Goal: Use online tool/utility

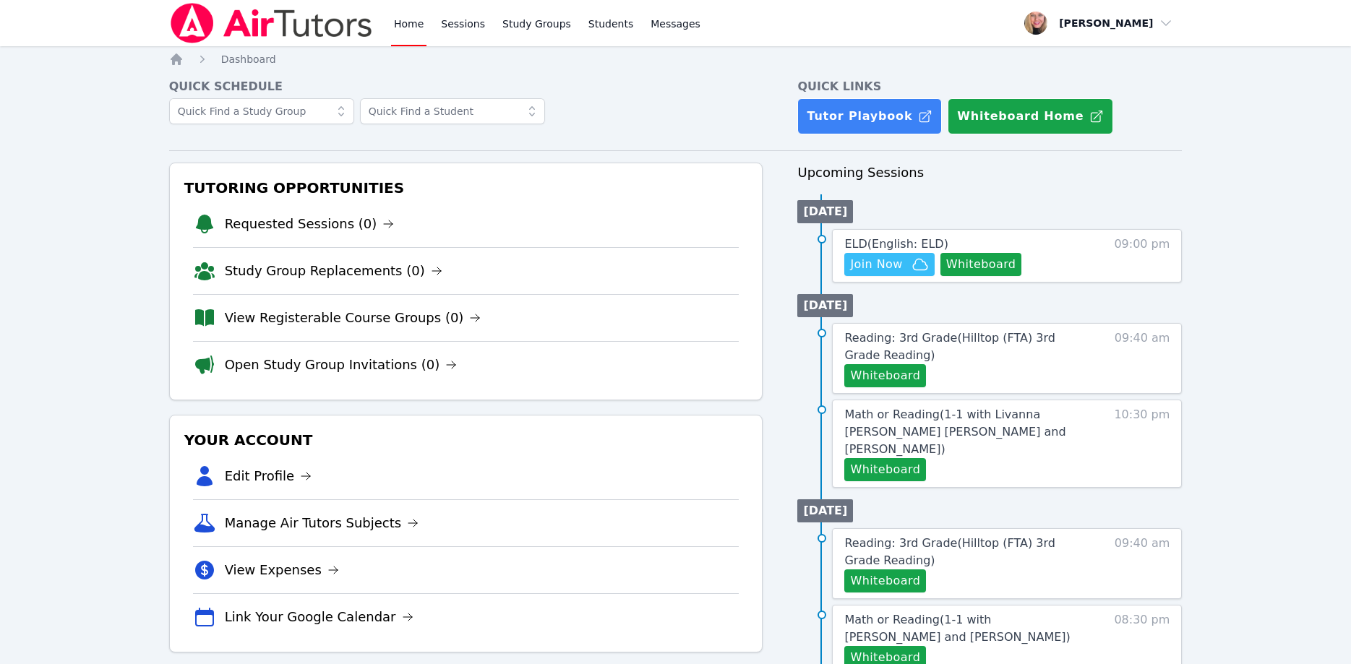
scroll to position [147, 0]
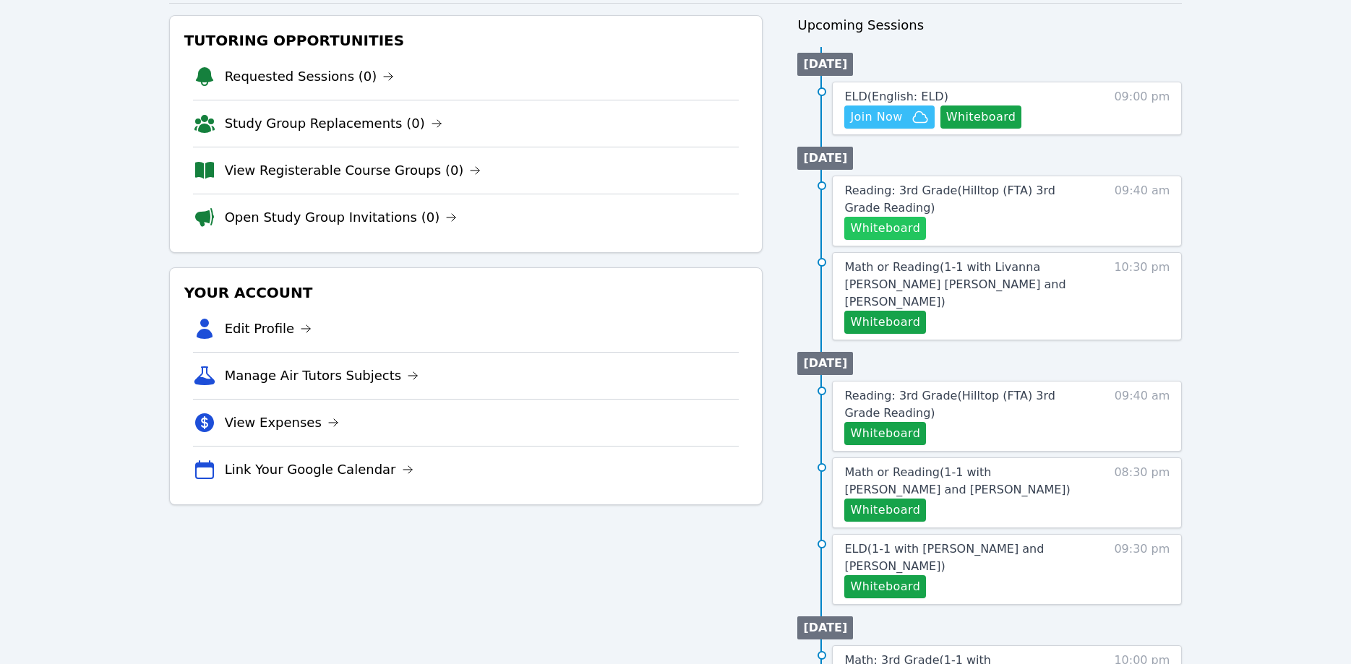
click at [906, 234] on button "Whiteboard" at bounding box center [885, 228] width 82 height 23
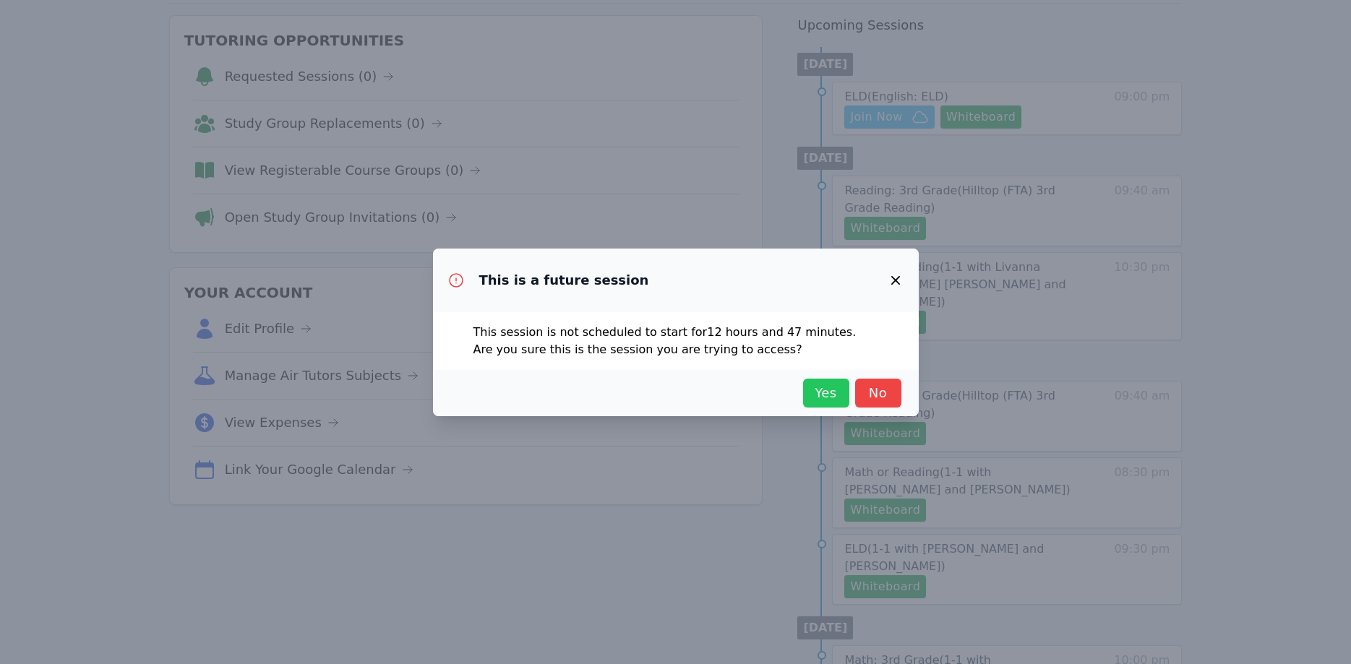
click at [822, 388] on span "Yes" at bounding box center [826, 393] width 32 height 20
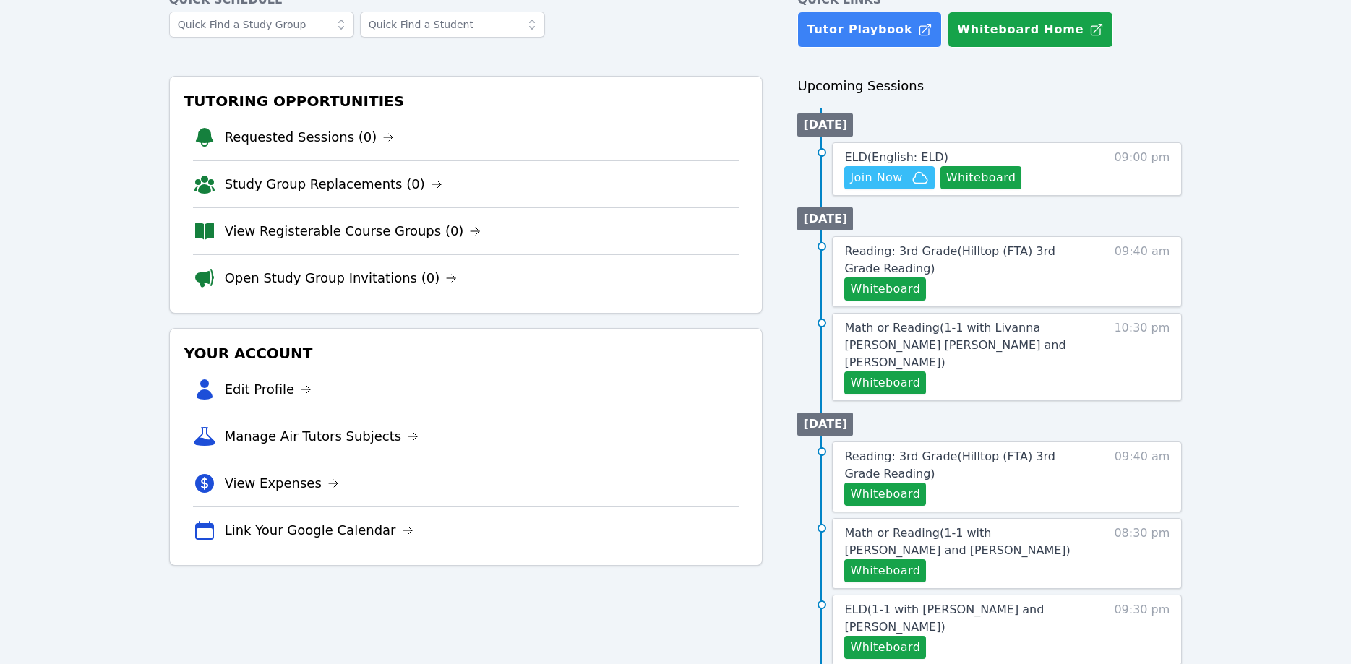
scroll to position [0, 0]
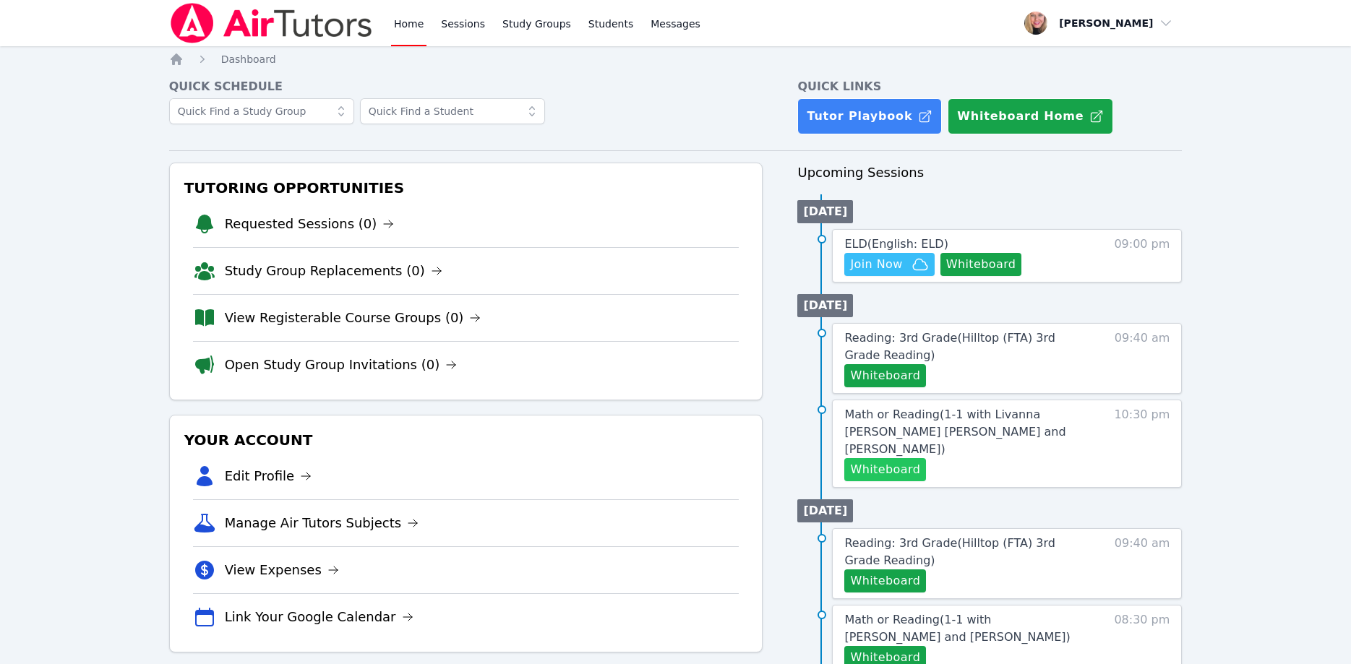
click at [877, 461] on button "Whiteboard" at bounding box center [885, 469] width 82 height 23
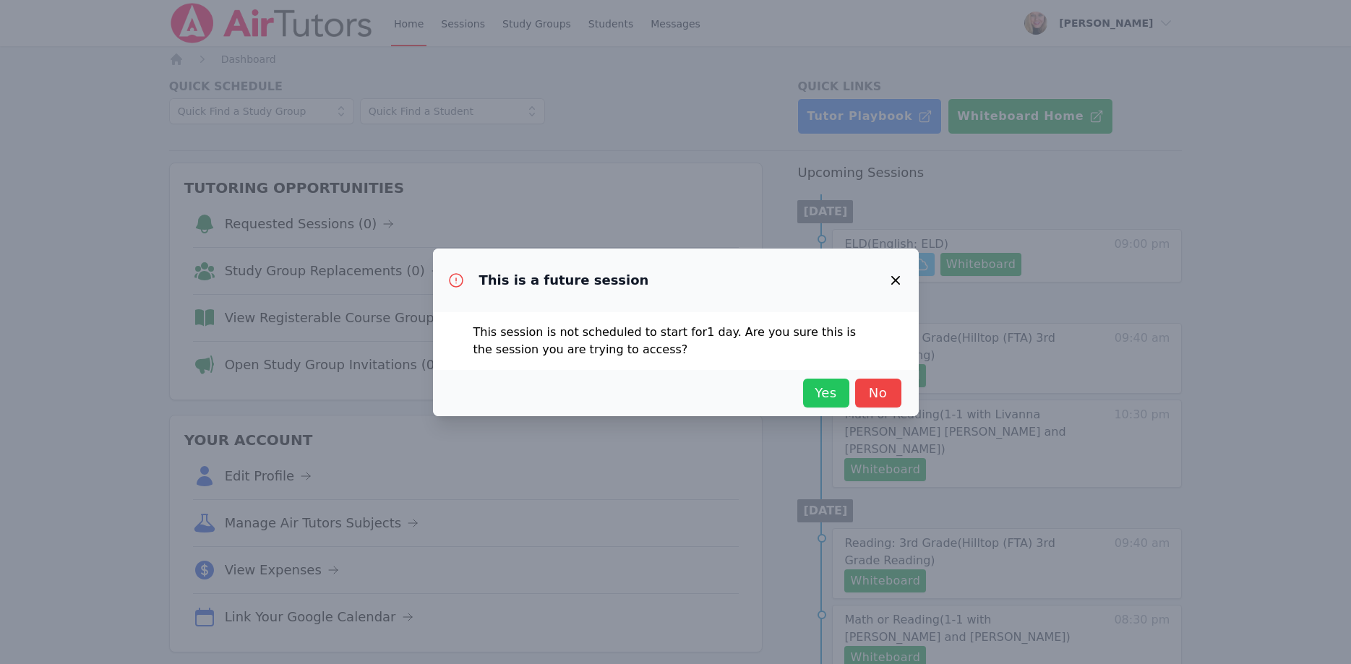
click at [828, 392] on span "Yes" at bounding box center [826, 393] width 32 height 20
